Goal: Navigation & Orientation: Find specific page/section

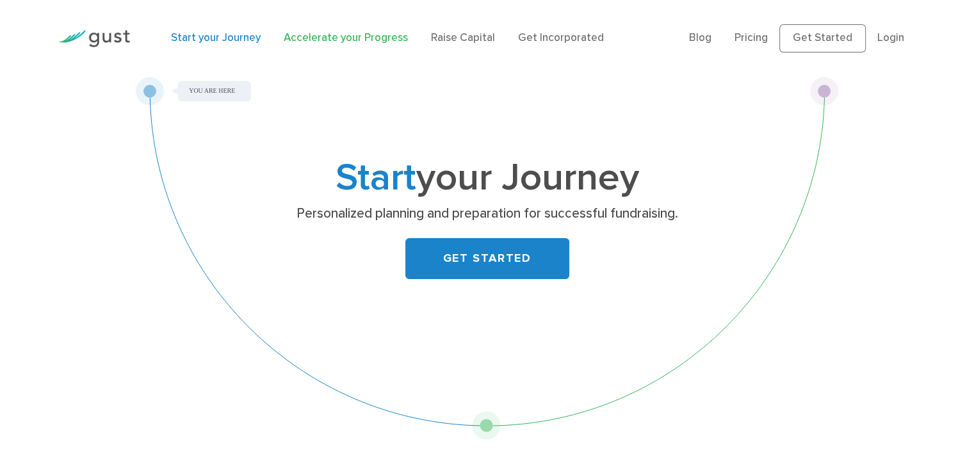
click at [367, 37] on link "Accelerate your Progress" at bounding box center [346, 37] width 124 height 13
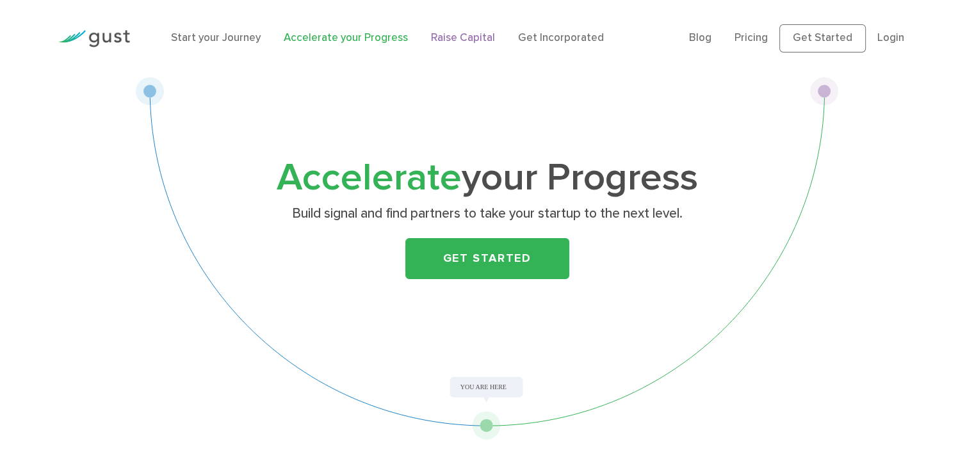
click at [436, 39] on link "Raise Capital" at bounding box center [463, 37] width 64 height 13
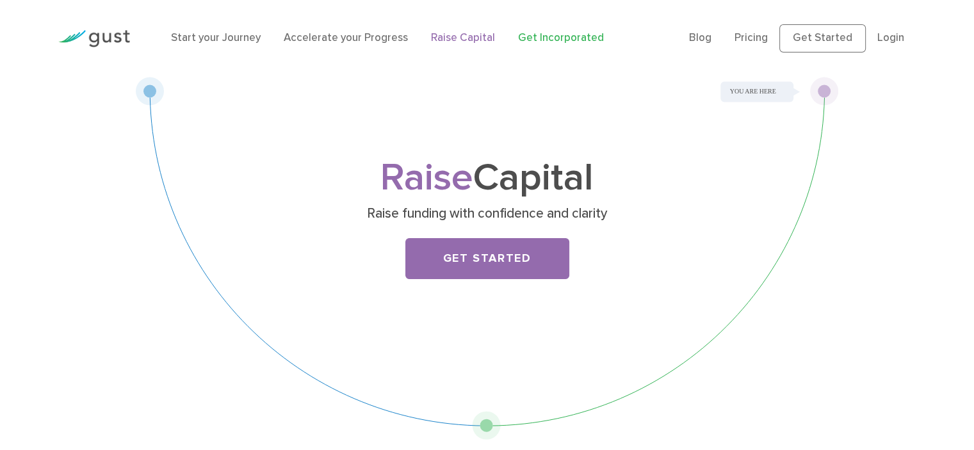
click at [531, 38] on link "Get Incorporated" at bounding box center [561, 37] width 86 height 13
